Goal: Information Seeking & Learning: Learn about a topic

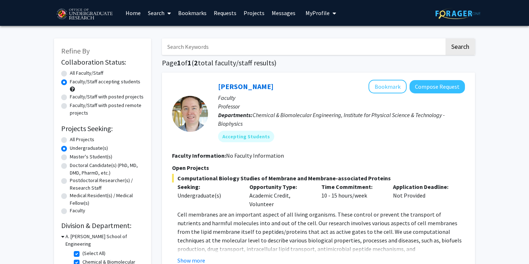
scroll to position [14, 0]
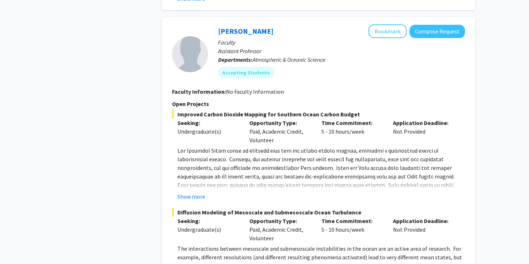
scroll to position [567, 0]
click at [199, 198] on button "Show more" at bounding box center [191, 197] width 28 height 9
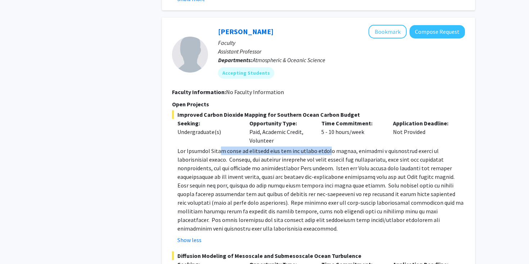
drag, startPoint x: 221, startPoint y: 150, endPoint x: 326, endPoint y: 151, distance: 105.0
click at [326, 151] on span at bounding box center [320, 189] width 286 height 85
click at [255, 132] on div "Opportunity Type: Paid, Academic Credit, Volunteer" at bounding box center [280, 132] width 72 height 26
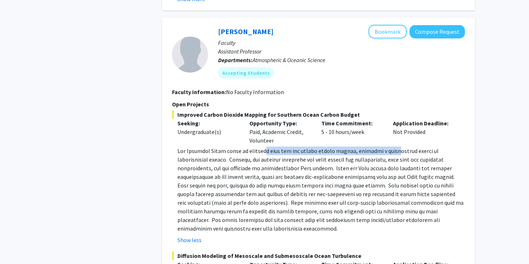
drag, startPoint x: 266, startPoint y: 152, endPoint x: 389, endPoint y: 154, distance: 123.0
click at [389, 154] on span at bounding box center [320, 189] width 286 height 85
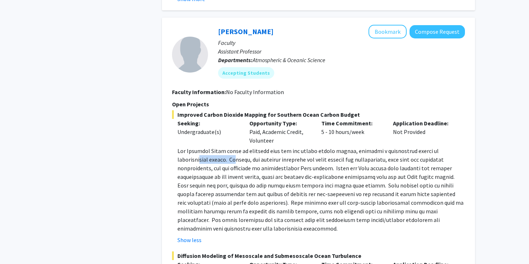
drag, startPoint x: 204, startPoint y: 159, endPoint x: 242, endPoint y: 159, distance: 38.8
click at [242, 159] on span at bounding box center [320, 189] width 286 height 85
drag, startPoint x: 242, startPoint y: 159, endPoint x: 350, endPoint y: 159, distance: 107.9
click at [350, 159] on span at bounding box center [320, 189] width 286 height 85
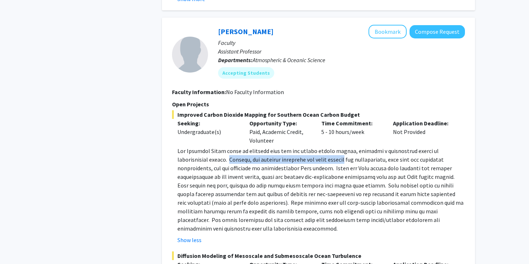
click at [350, 159] on span at bounding box center [320, 189] width 286 height 85
drag, startPoint x: 223, startPoint y: 170, endPoint x: 294, endPoint y: 169, distance: 70.8
click at [294, 169] on span at bounding box center [320, 189] width 286 height 85
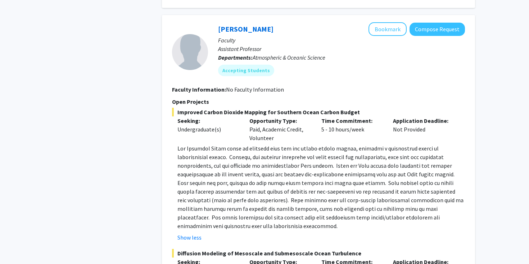
scroll to position [571, 0]
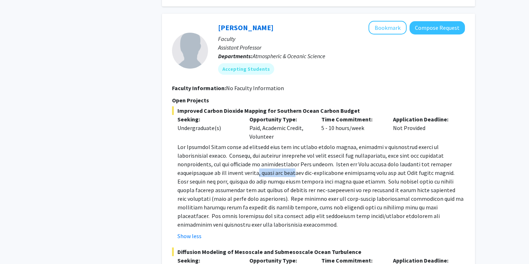
drag, startPoint x: 264, startPoint y: 173, endPoint x: 301, endPoint y: 173, distance: 37.8
click at [301, 173] on span at bounding box center [320, 185] width 286 height 85
drag, startPoint x: 288, startPoint y: 173, endPoint x: 353, endPoint y: 174, distance: 64.7
click at [353, 174] on span at bounding box center [320, 185] width 286 height 85
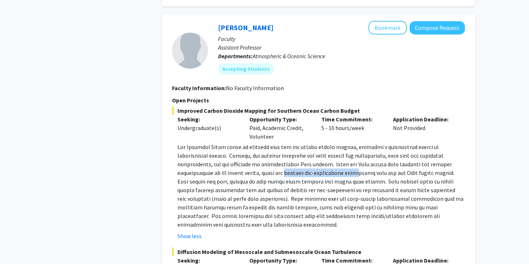
click at [353, 174] on span at bounding box center [320, 185] width 286 height 85
drag, startPoint x: 256, startPoint y: 182, endPoint x: 291, endPoint y: 181, distance: 35.6
click at [292, 181] on span at bounding box center [320, 185] width 286 height 85
click at [291, 181] on span at bounding box center [320, 185] width 286 height 85
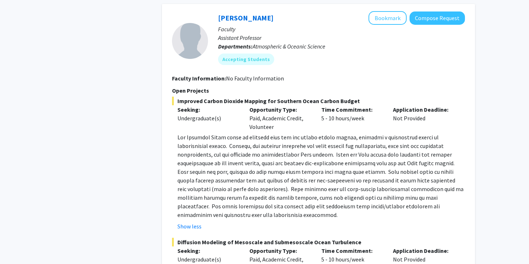
click at [298, 183] on span at bounding box center [320, 176] width 286 height 85
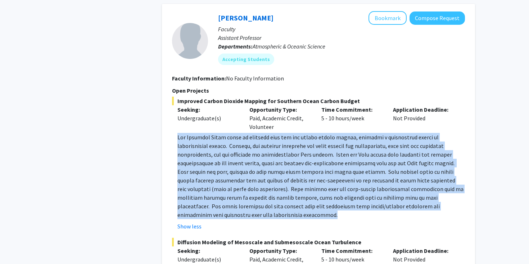
click at [298, 183] on span at bounding box center [320, 176] width 286 height 85
click at [278, 183] on span at bounding box center [320, 176] width 286 height 85
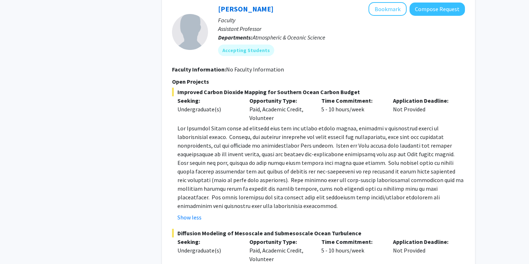
scroll to position [590, 0]
click at [255, 181] on span at bounding box center [320, 166] width 286 height 85
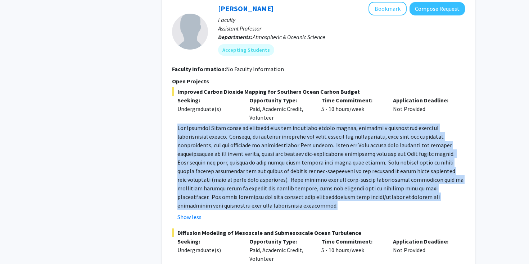
click at [255, 181] on span at bounding box center [320, 166] width 286 height 85
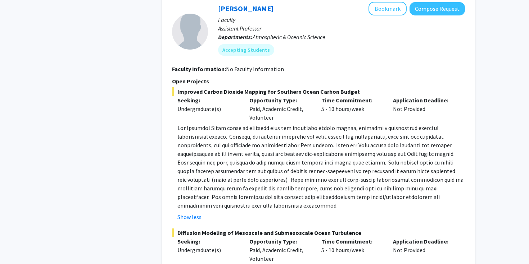
click at [291, 181] on span at bounding box center [320, 166] width 286 height 85
drag, startPoint x: 421, startPoint y: 183, endPoint x: 438, endPoint y: 183, distance: 17.6
click at [438, 183] on span at bounding box center [320, 166] width 286 height 85
drag, startPoint x: 273, startPoint y: 187, endPoint x: 333, endPoint y: 187, distance: 60.0
click at [333, 187] on span at bounding box center [320, 166] width 286 height 85
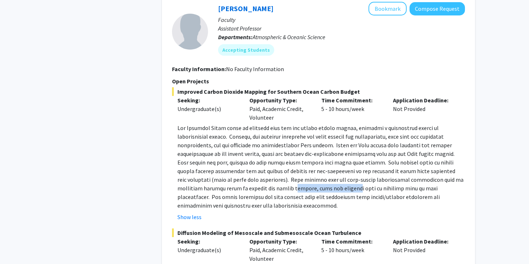
click at [333, 187] on span at bounding box center [320, 166] width 286 height 85
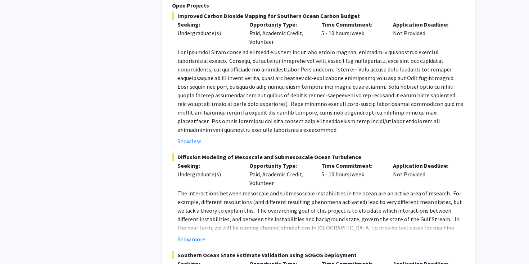
scroll to position [702, 0]
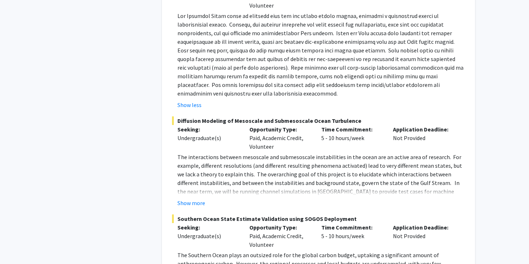
drag, startPoint x: 191, startPoint y: 201, endPoint x: 237, endPoint y: 164, distance: 59.4
click at [237, 164] on fg-read-more "The interactions between mesoscale and submesoscale instabilities in the ocean …" at bounding box center [318, 180] width 293 height 55
drag, startPoint x: 214, startPoint y: 121, endPoint x: 221, endPoint y: 120, distance: 6.8
click at [221, 120] on span "Diffusion Modeling of Mesoscale and Submesoscale Ocean Turbulence" at bounding box center [318, 120] width 293 height 9
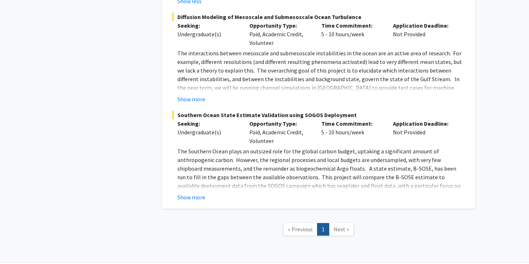
scroll to position [806, 0]
click at [196, 195] on button "Show more" at bounding box center [191, 197] width 28 height 9
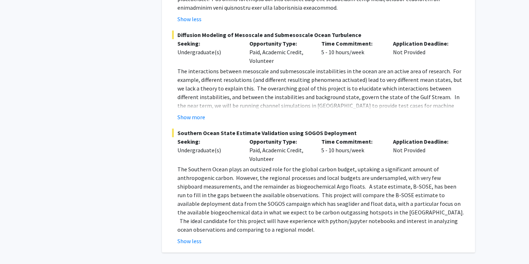
scroll to position [729, 0]
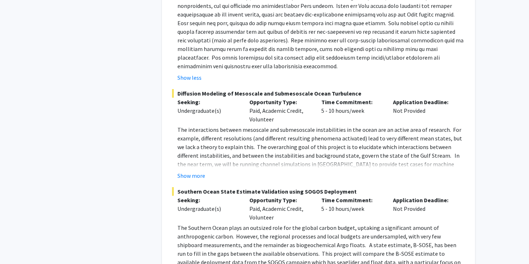
click at [198, 171] on fg-read-more "The interactions between mesoscale and submesoscale instabilities in the ocean …" at bounding box center [318, 152] width 293 height 55
click at [198, 174] on button "Show more" at bounding box center [191, 176] width 28 height 9
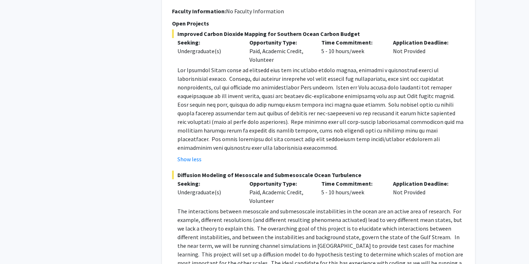
scroll to position [721, 0]
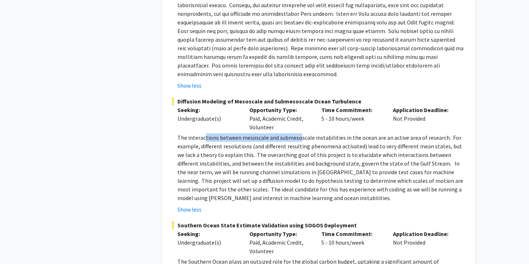
drag, startPoint x: 204, startPoint y: 136, endPoint x: 297, endPoint y: 134, distance: 92.4
click at [297, 134] on span "The interactions between mesoscale and submesoscale instabilities in the ocean …" at bounding box center [319, 168] width 285 height 68
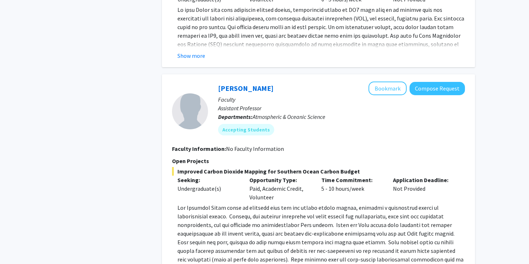
scroll to position [544, 0]
